Goal: Task Accomplishment & Management: Manage account settings

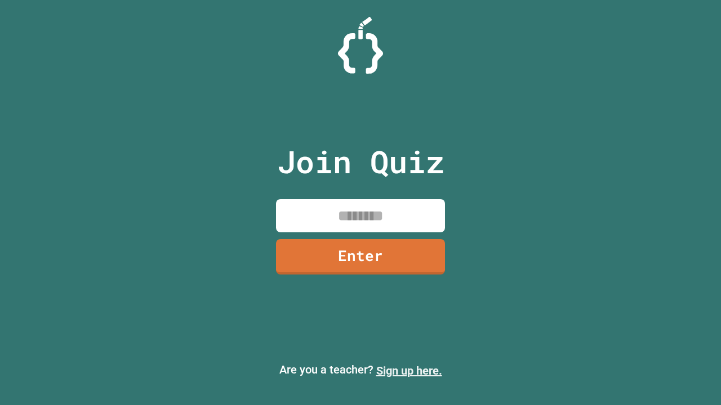
click at [409, 371] on link "Sign up here." at bounding box center [409, 371] width 66 height 14
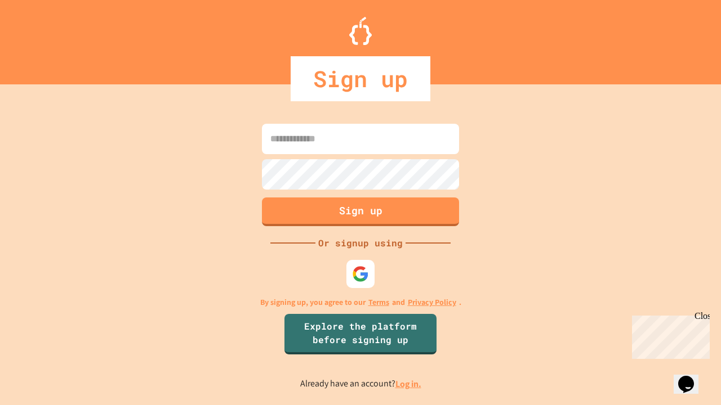
click at [409, 384] on link "Log in." at bounding box center [408, 384] width 26 height 12
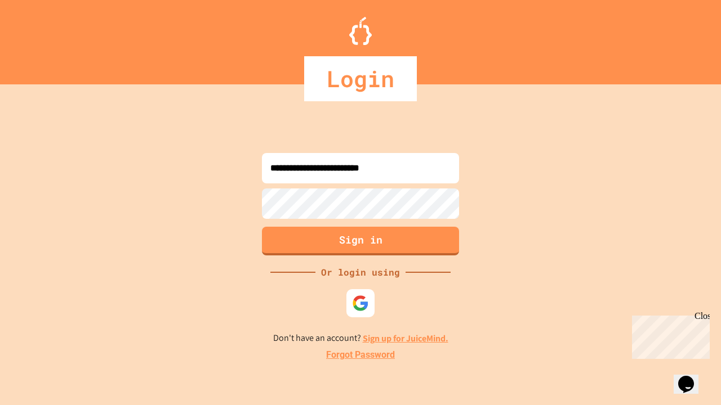
type input "**********"
